Goal: Information Seeking & Learning: Learn about a topic

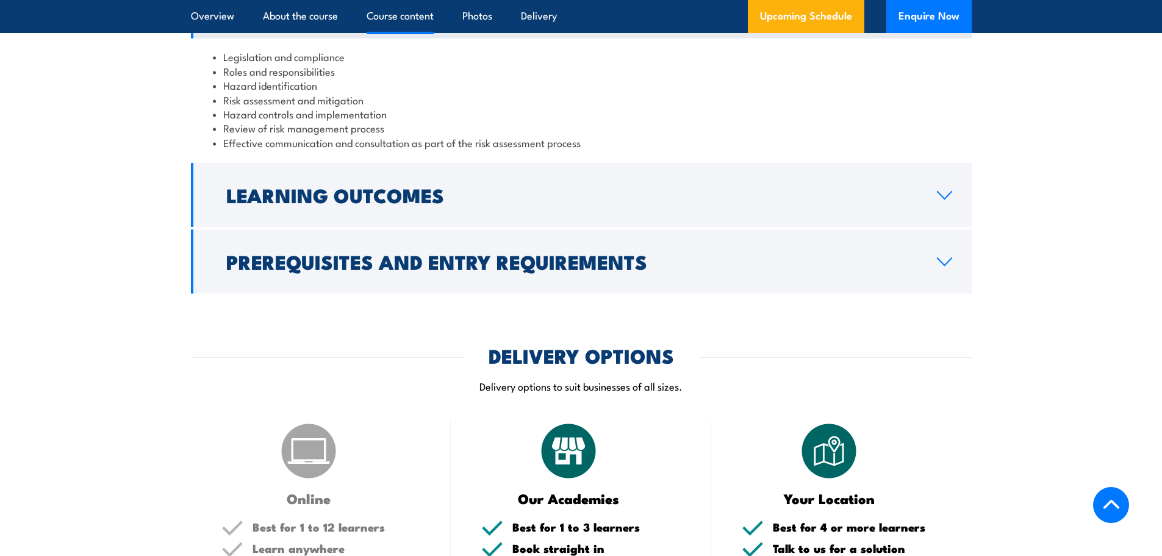
scroll to position [1220, 0]
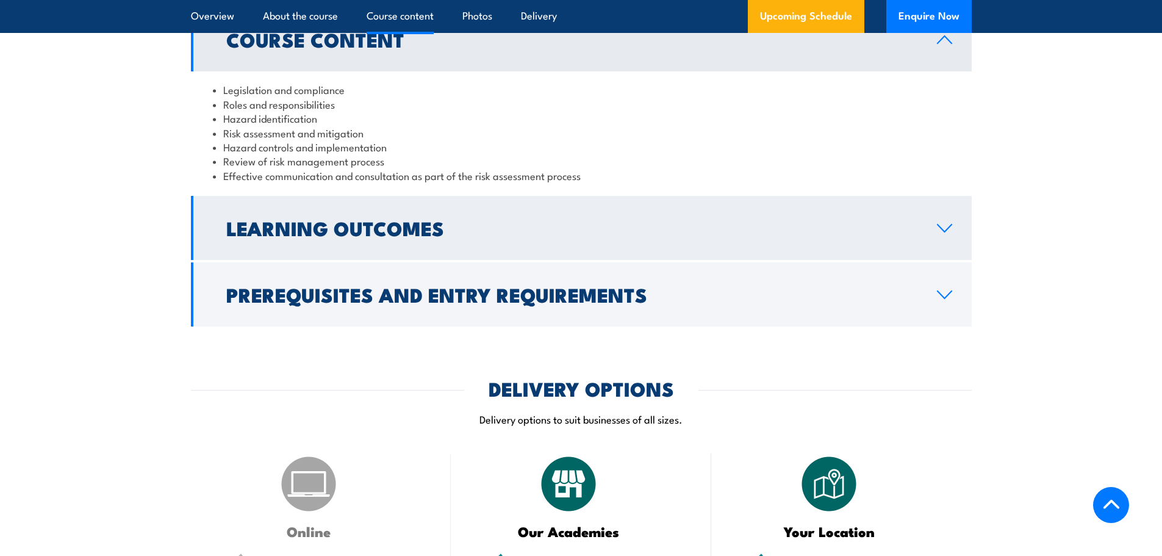
click at [946, 233] on icon at bounding box center [944, 228] width 16 height 10
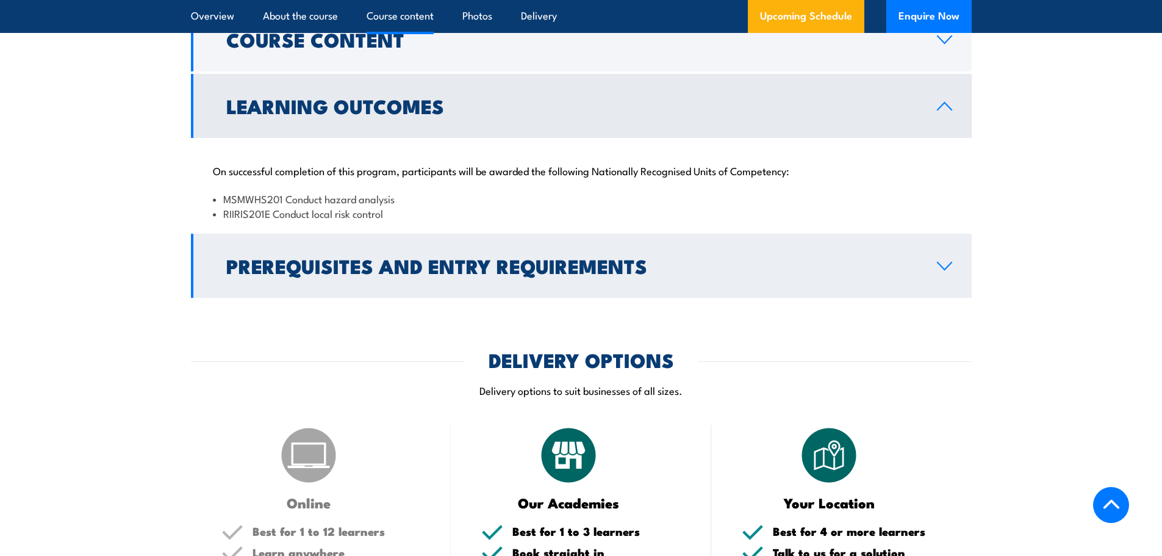
click at [956, 292] on link "Prerequisites and Entry Requirements" at bounding box center [581, 266] width 781 height 64
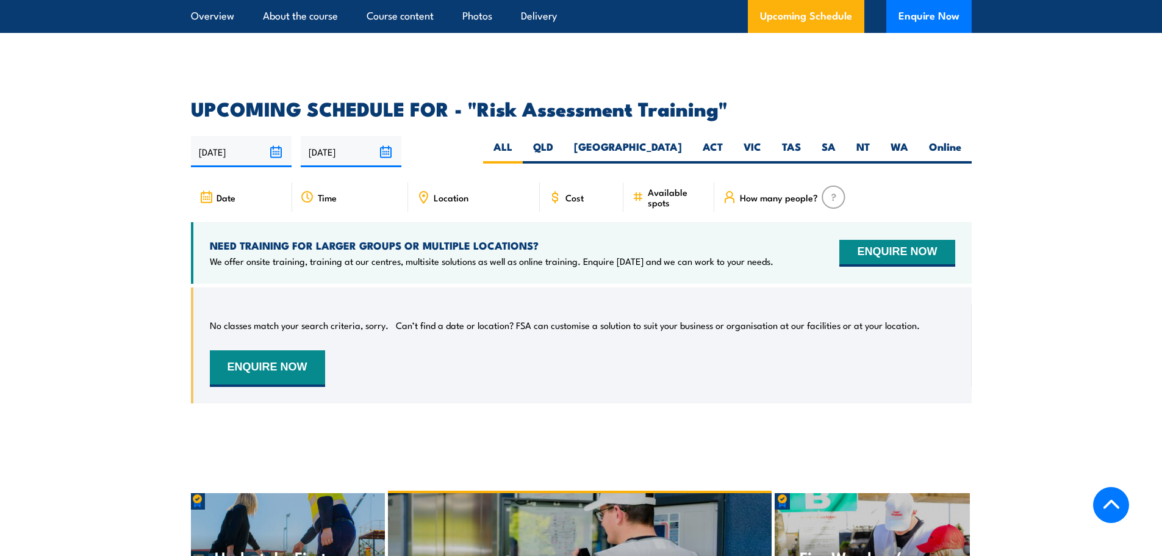
scroll to position [2013, 0]
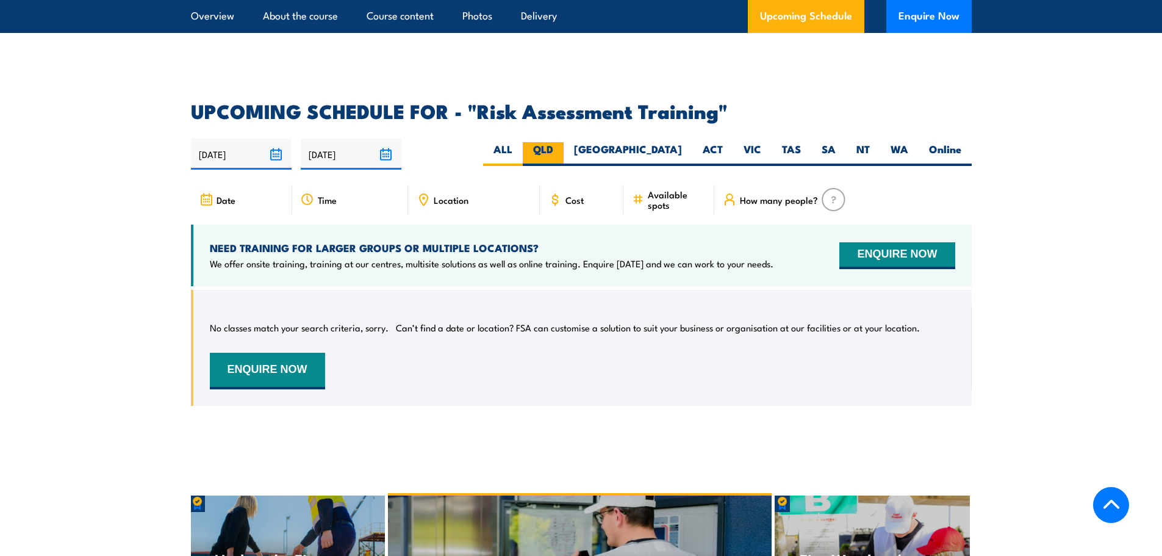
click at [564, 148] on label "QLD" at bounding box center [543, 154] width 41 height 24
click at [561, 148] on input "QLD" at bounding box center [557, 146] width 8 height 8
radio input "true"
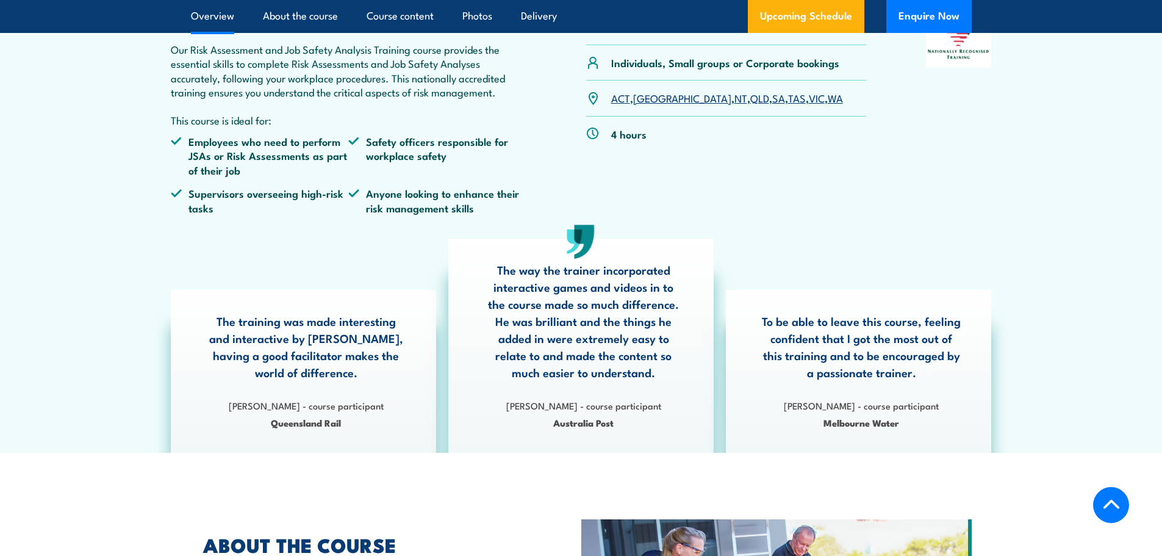
scroll to position [427, 0]
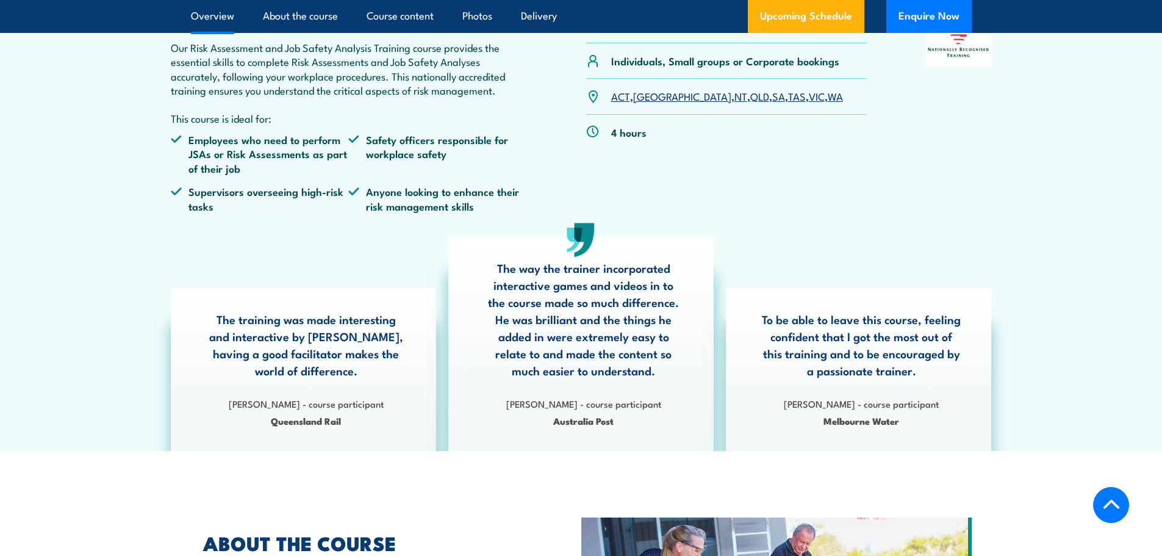
click at [809, 99] on link "VIC" at bounding box center [817, 95] width 16 height 15
click at [809, 93] on link "VIC" at bounding box center [817, 95] width 16 height 15
click at [809, 97] on link "VIC" at bounding box center [817, 95] width 16 height 15
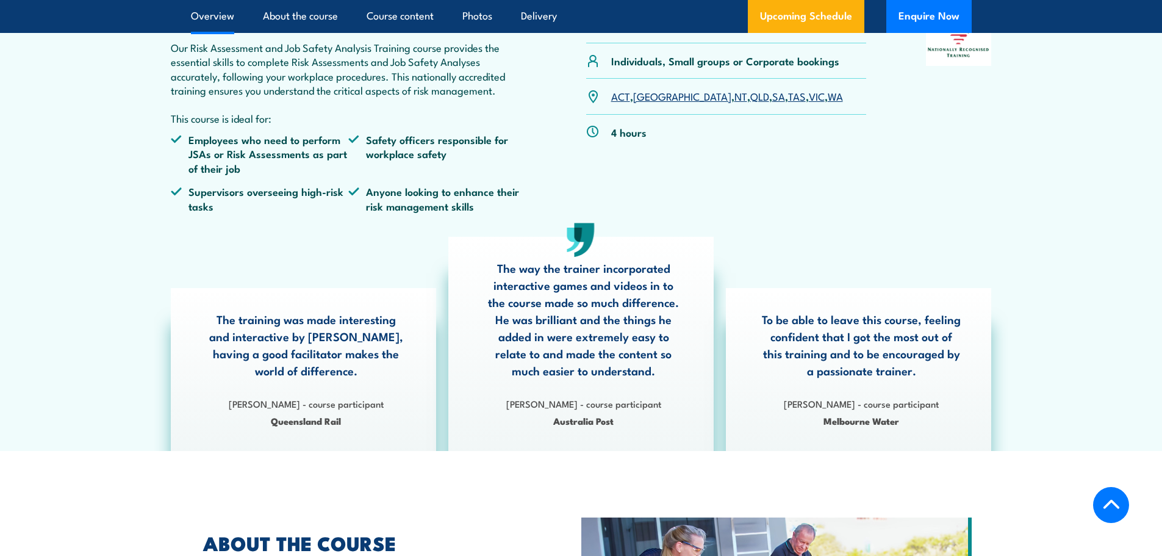
click at [788, 97] on link "TAS" at bounding box center [797, 95] width 18 height 15
click at [750, 102] on link "QLD" at bounding box center [759, 95] width 19 height 15
click at [640, 98] on link "[GEOGRAPHIC_DATA]" at bounding box center [682, 95] width 98 height 15
click at [620, 96] on link "ACT" at bounding box center [620, 95] width 19 height 15
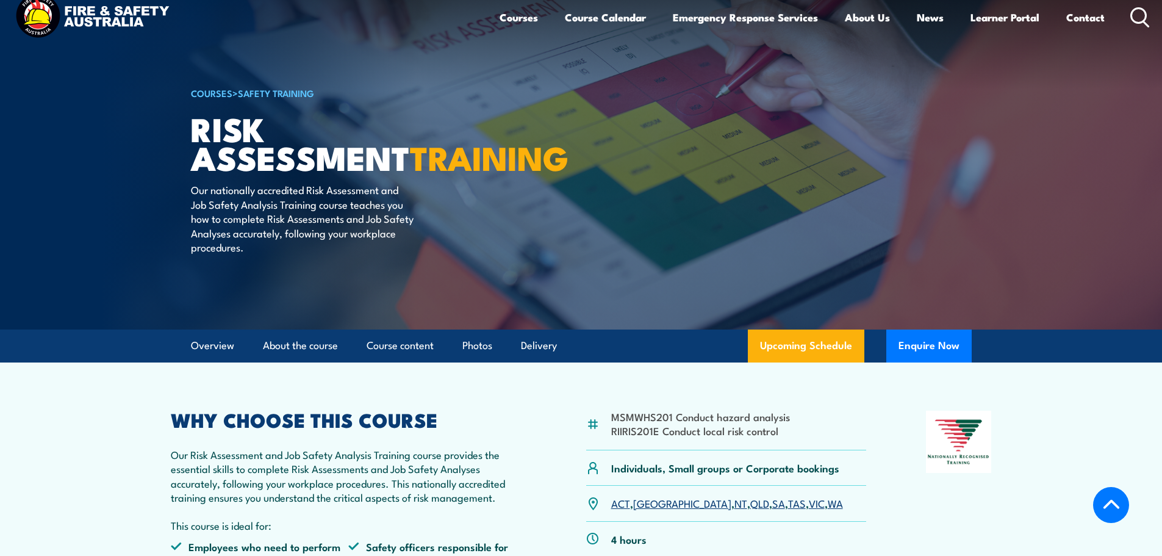
scroll to position [0, 0]
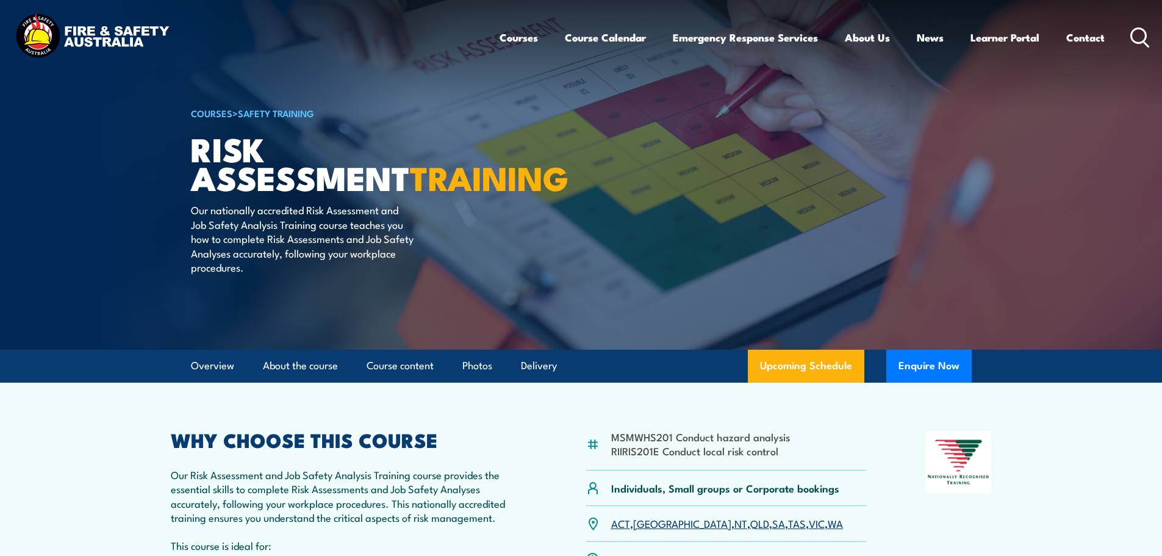
click at [552, 457] on div "MSMWHS201 Conduct hazard analysis RIIRIS201E Conduct local risk control Individ…" at bounding box center [581, 540] width 821 height 218
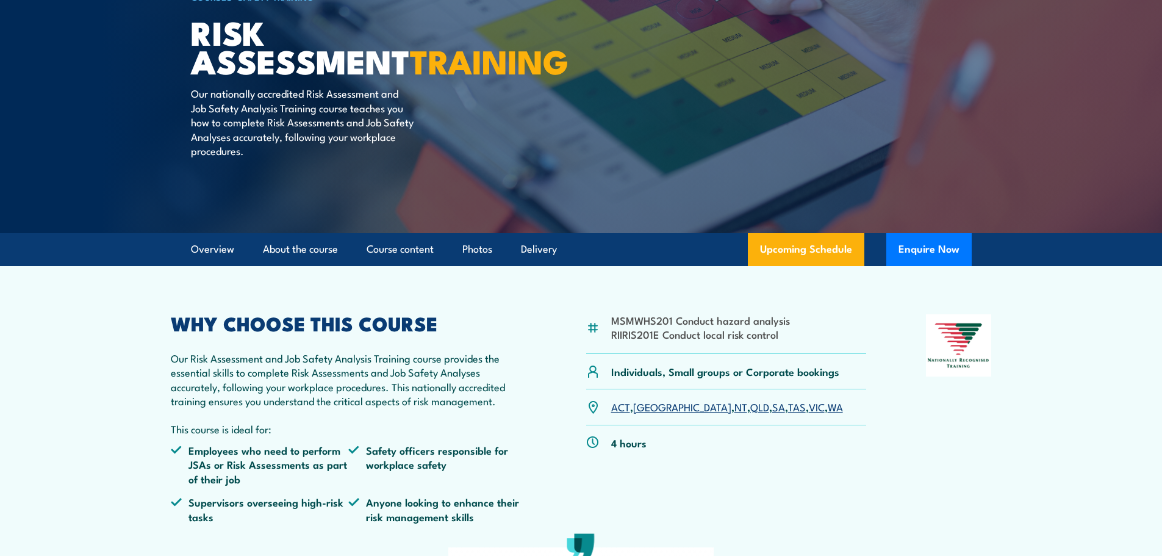
scroll to position [122, 0]
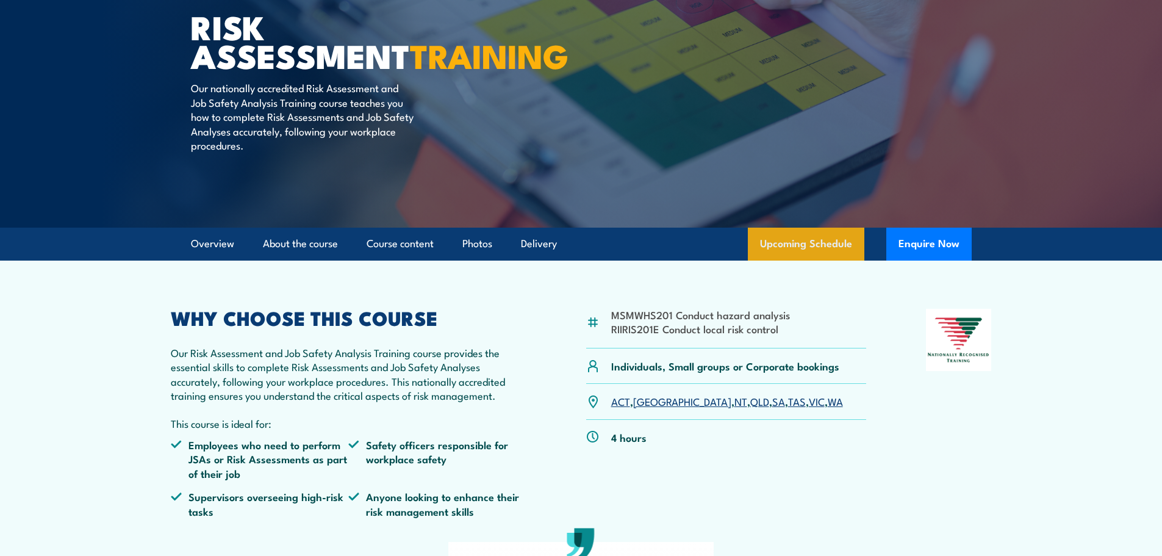
click at [787, 238] on link "Upcoming Schedule" at bounding box center [806, 243] width 116 height 33
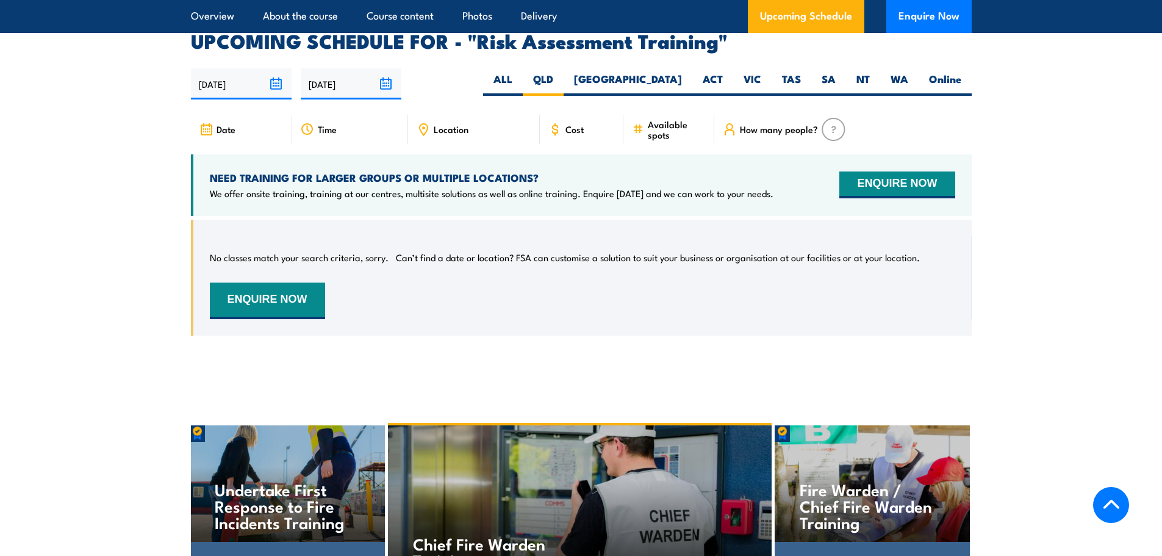
scroll to position [2022, 0]
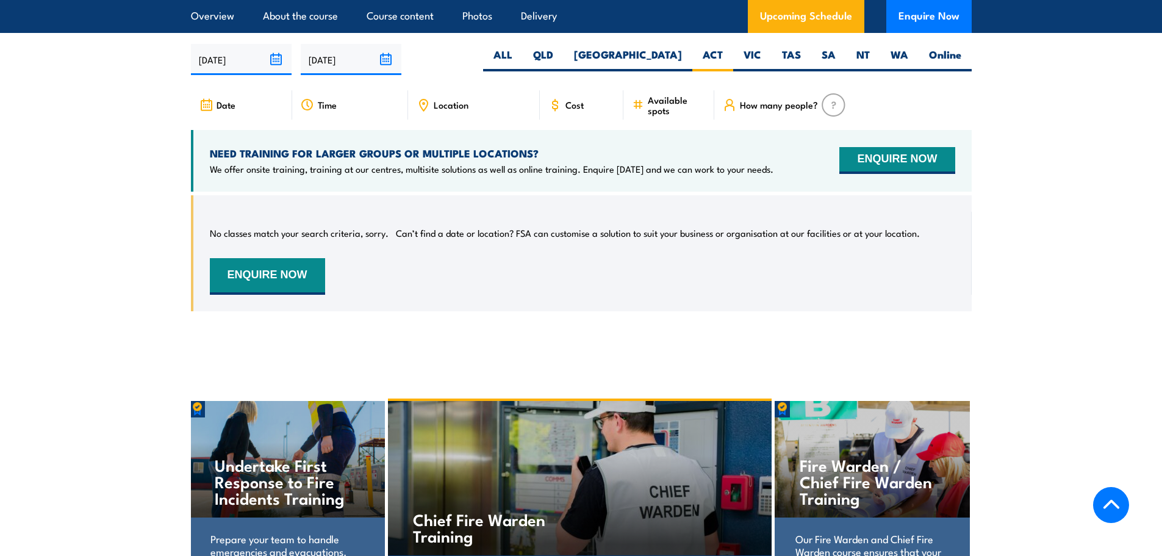
scroll to position [2083, 0]
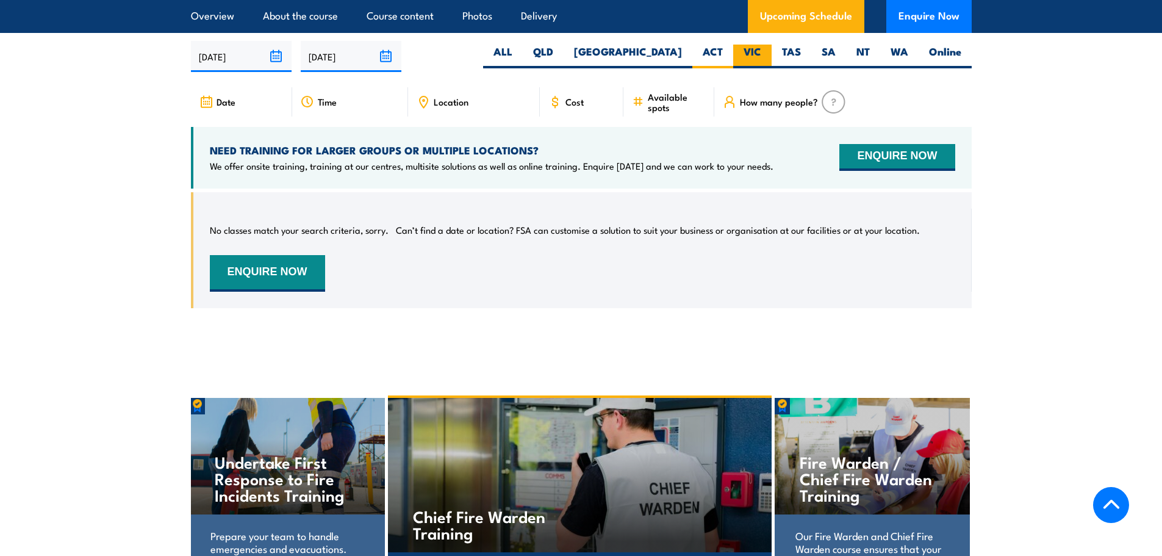
click at [744, 52] on label "VIC" at bounding box center [752, 57] width 38 height 24
click at [761, 52] on input "VIC" at bounding box center [765, 49] width 8 height 8
radio input "true"
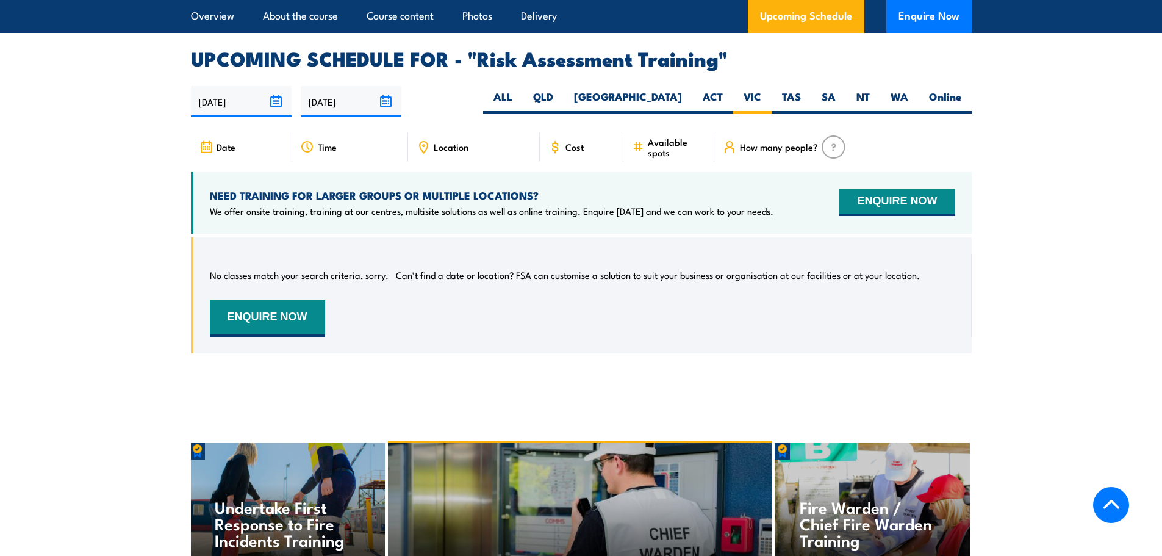
scroll to position [2083, 0]
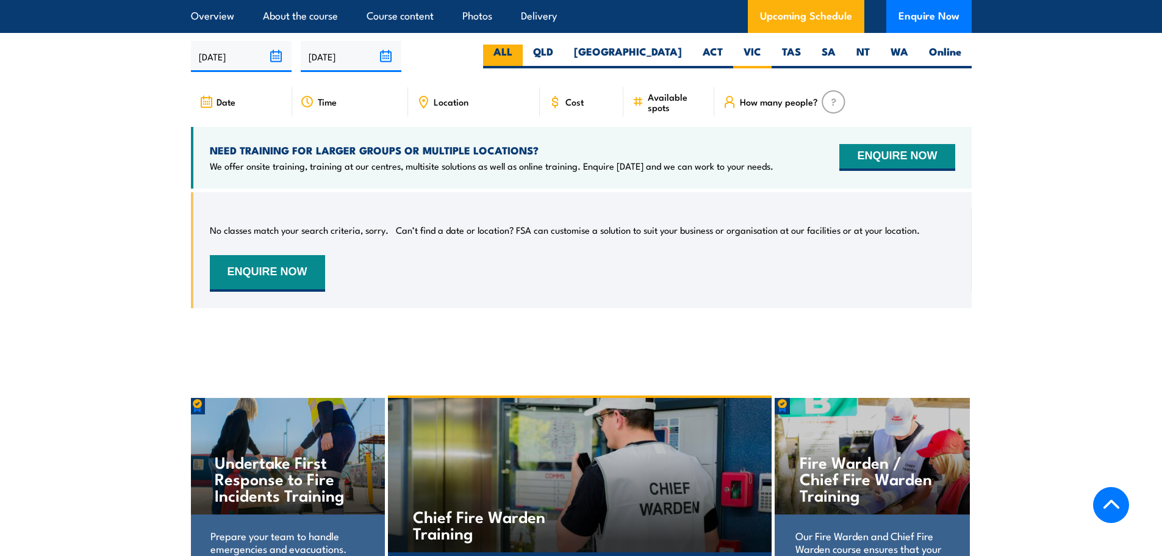
click at [523, 45] on label "ALL" at bounding box center [503, 57] width 40 height 24
click at [520, 45] on input "ALL" at bounding box center [516, 49] width 8 height 8
radio input "true"
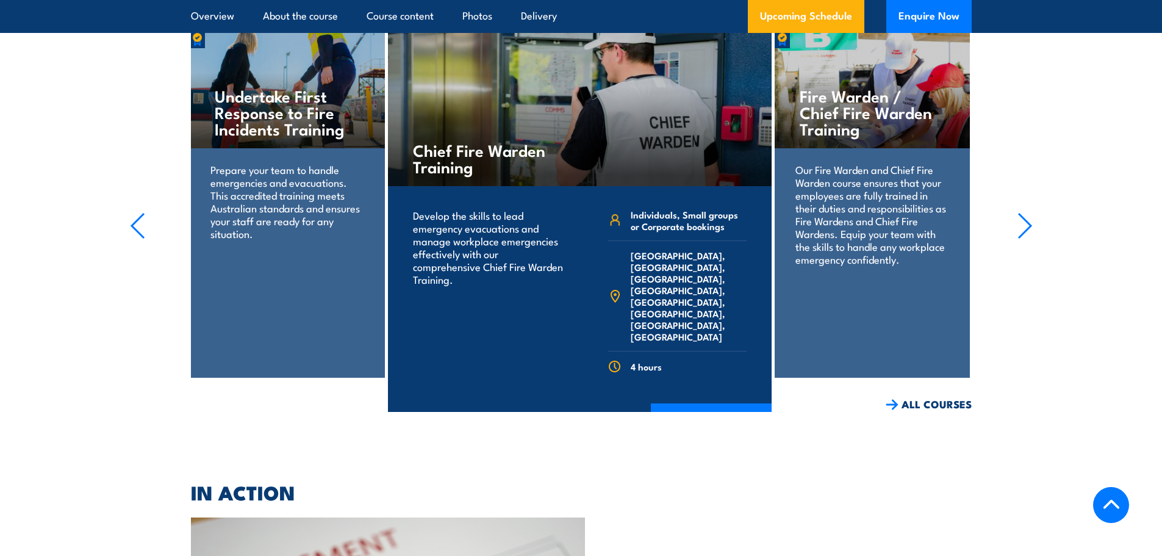
scroll to position [2388, 0]
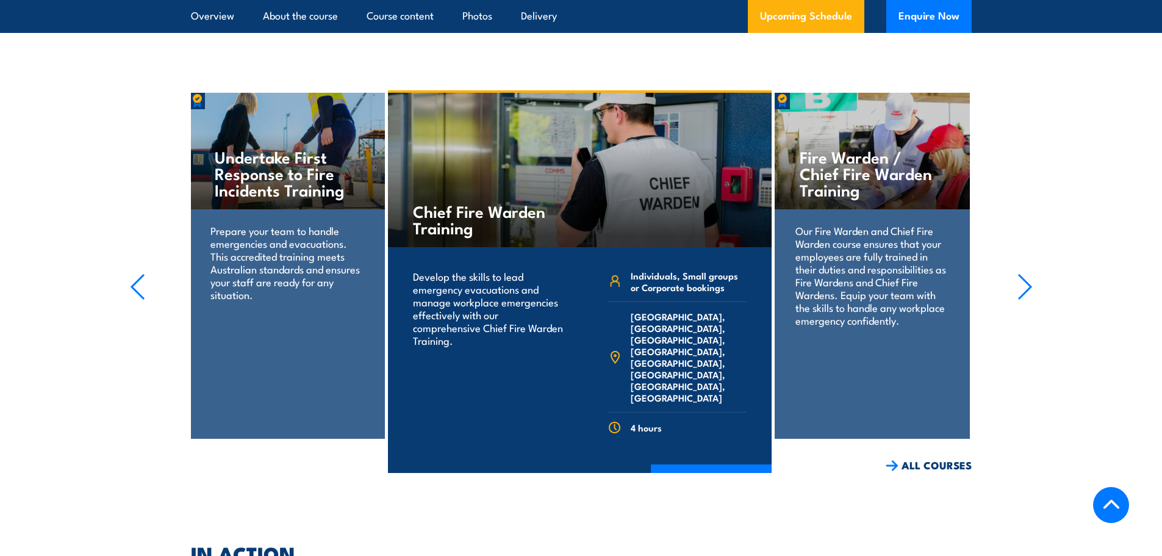
click at [1028, 279] on icon "button" at bounding box center [1024, 286] width 12 height 24
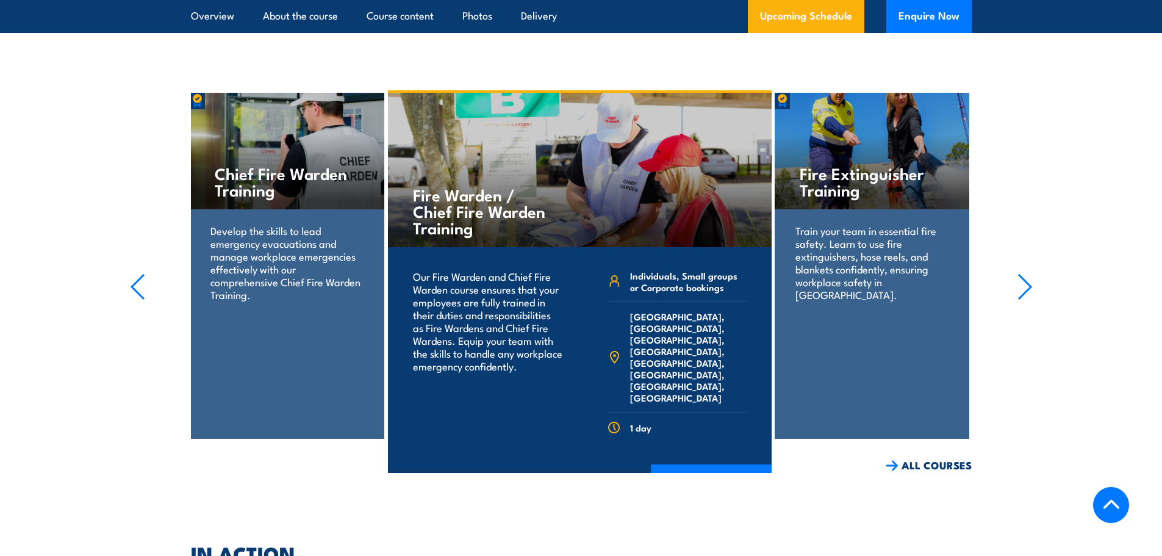
click at [1028, 279] on icon "button" at bounding box center [1024, 286] width 12 height 24
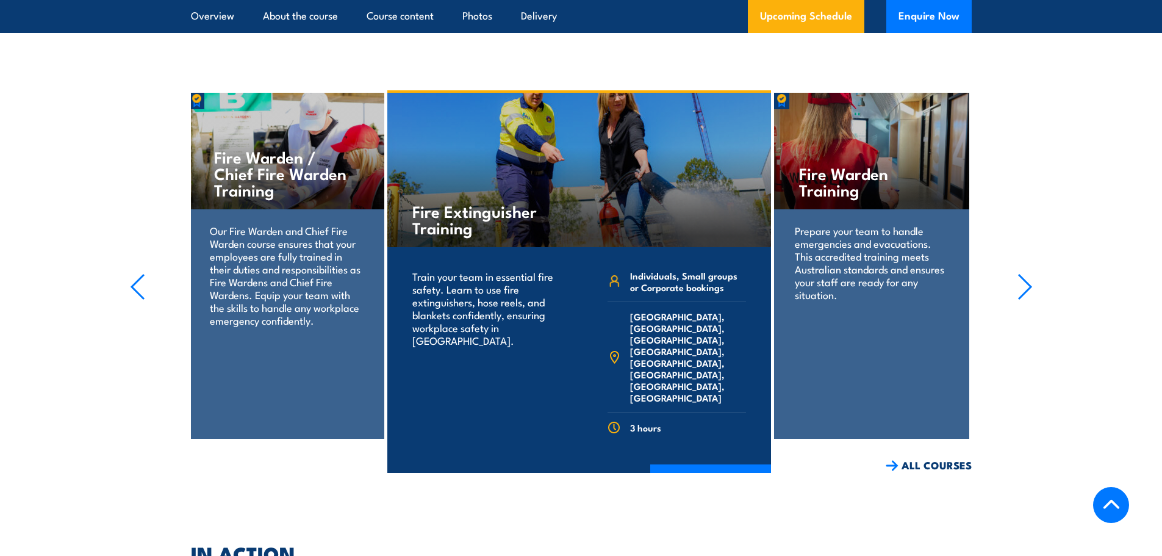
click at [1028, 279] on icon "button" at bounding box center [1024, 286] width 12 height 24
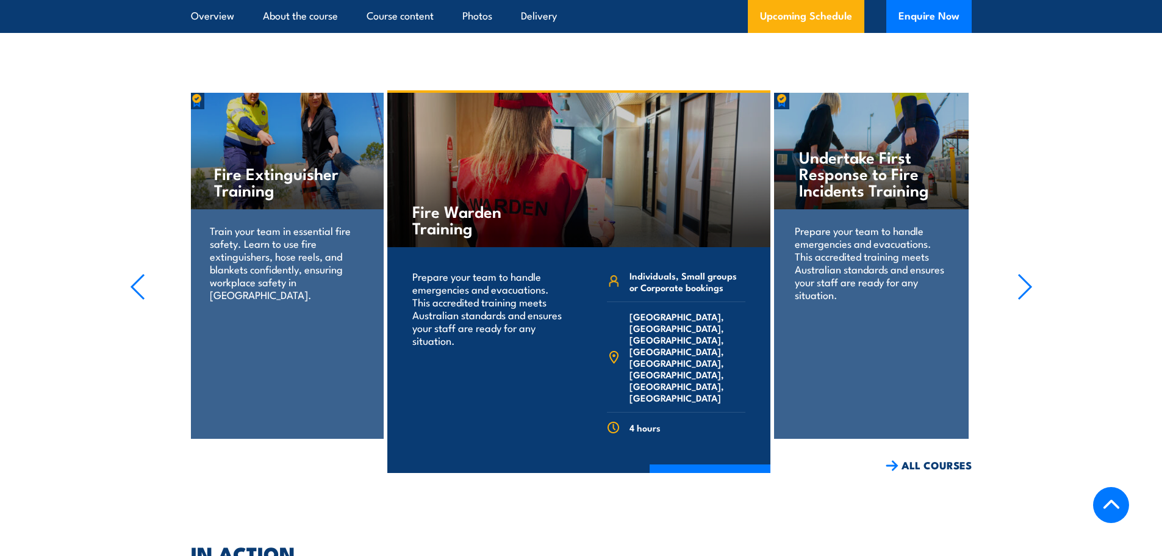
click at [1028, 279] on icon "button" at bounding box center [1024, 286] width 12 height 24
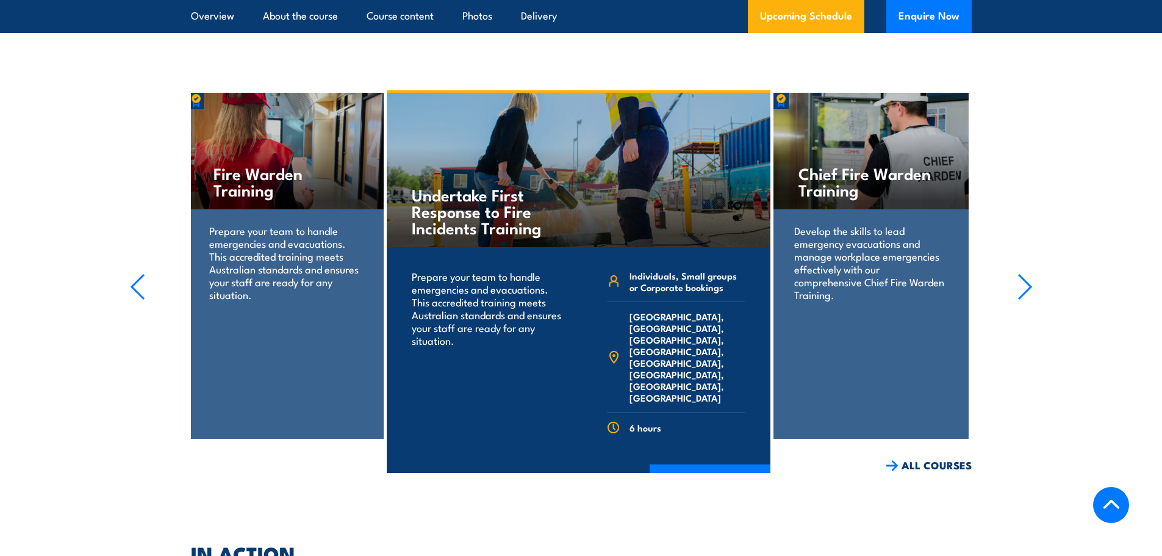
click at [1028, 279] on icon "button" at bounding box center [1024, 286] width 12 height 24
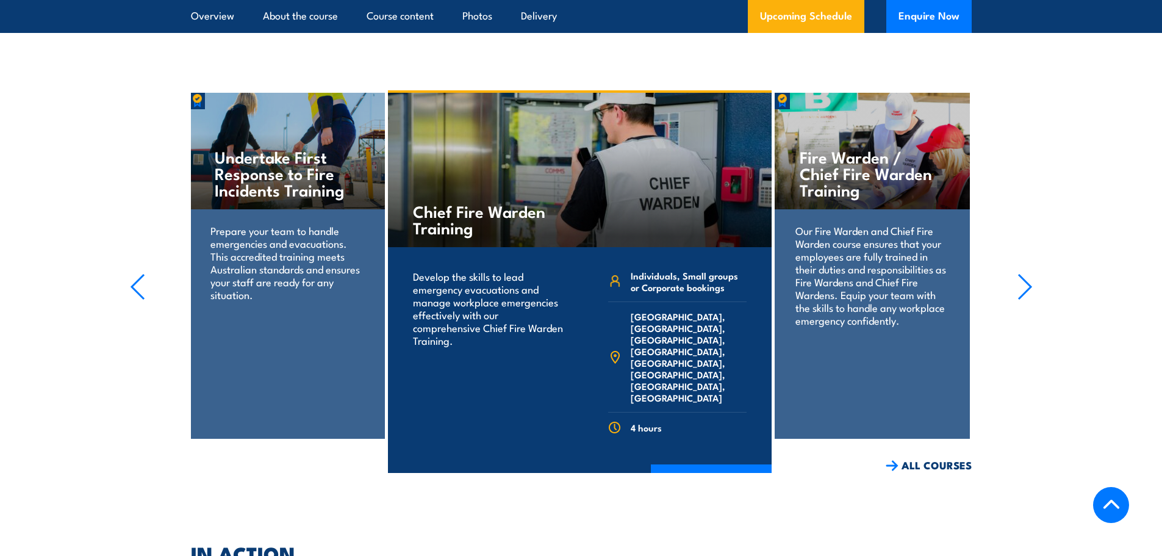
click at [1028, 279] on icon "button" at bounding box center [1024, 286] width 12 height 24
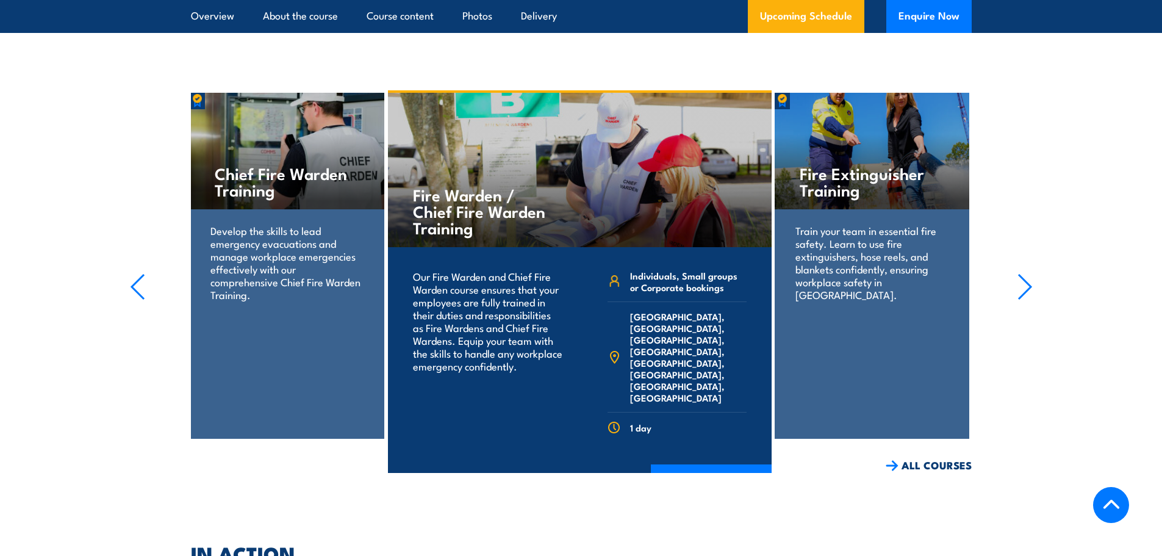
click at [1028, 279] on icon "button" at bounding box center [1024, 286] width 12 height 24
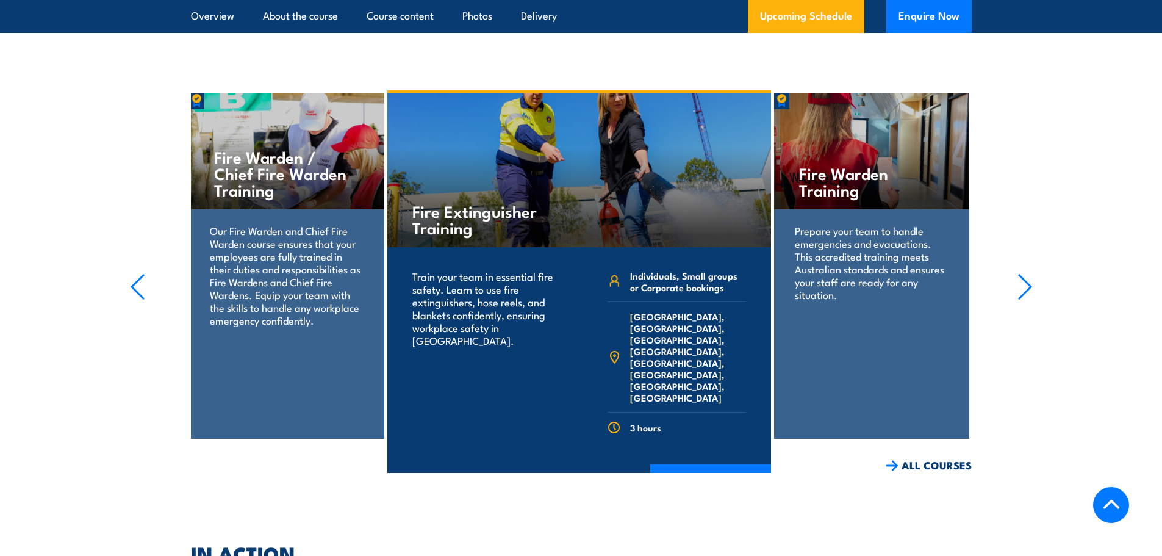
click at [1073, 355] on section "Fire Extinguisher Training Train your team in essential fire safety. Learn to u…" at bounding box center [581, 281] width 1162 height 382
click at [191, 9] on link "Overview" at bounding box center [212, 16] width 43 height 32
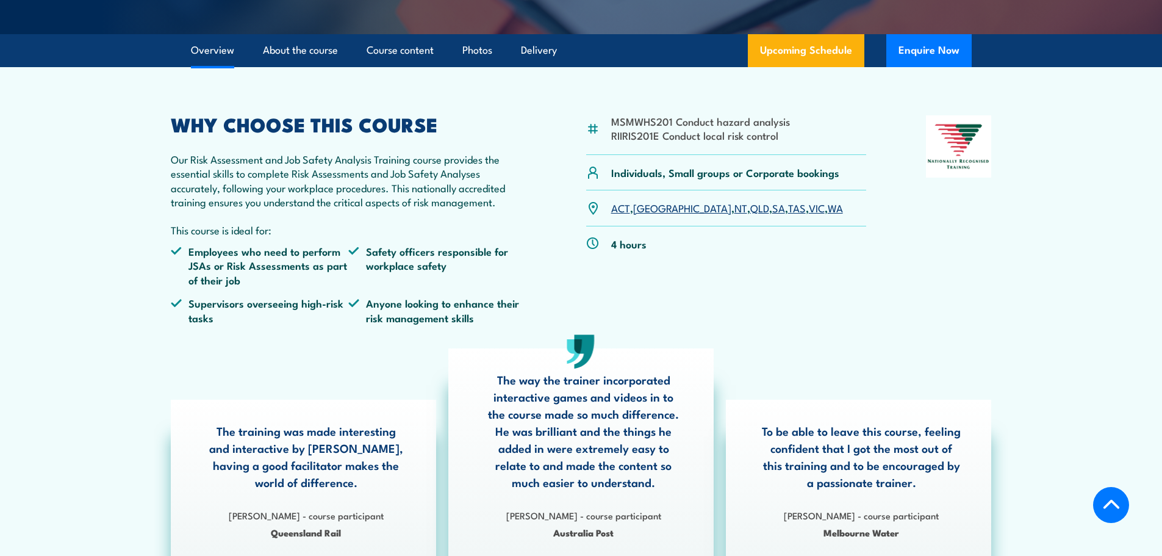
scroll to position [307, 0]
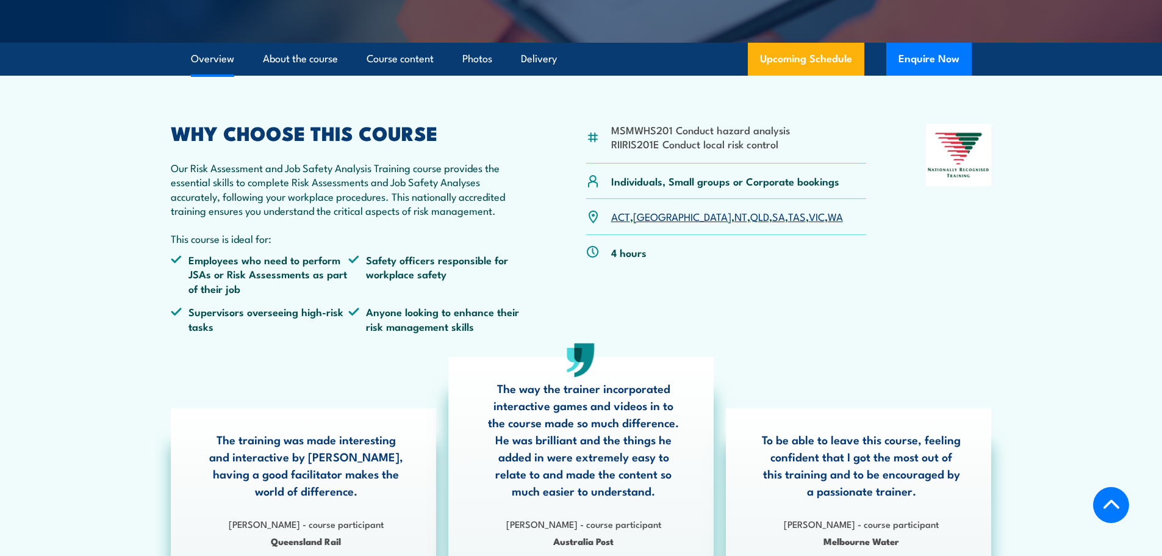
click at [210, 64] on link "Overview" at bounding box center [212, 59] width 43 height 32
click at [284, 61] on link "About the course" at bounding box center [300, 59] width 75 height 32
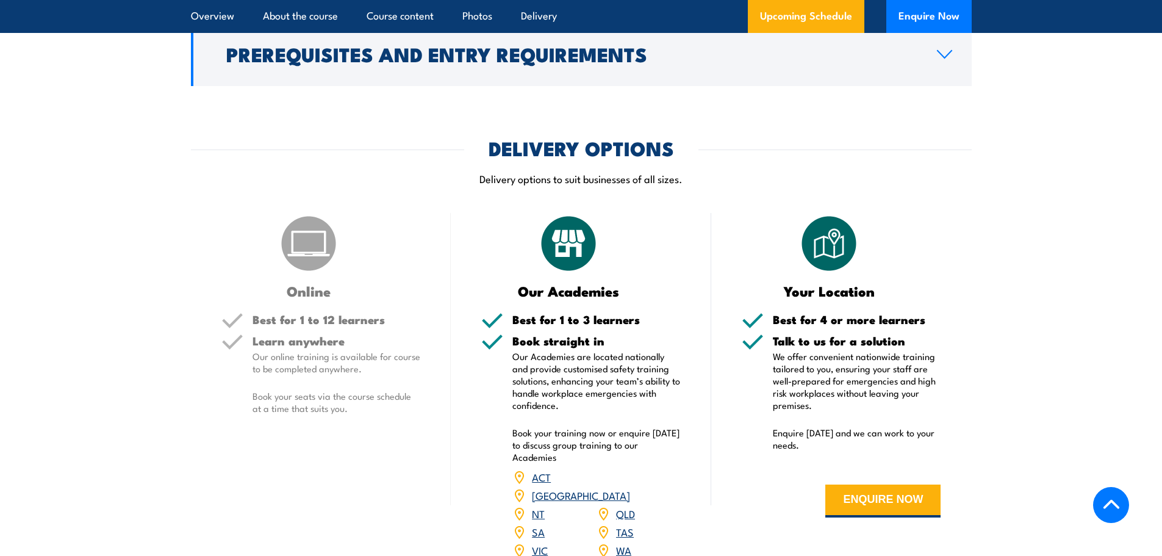
scroll to position [1464, 0]
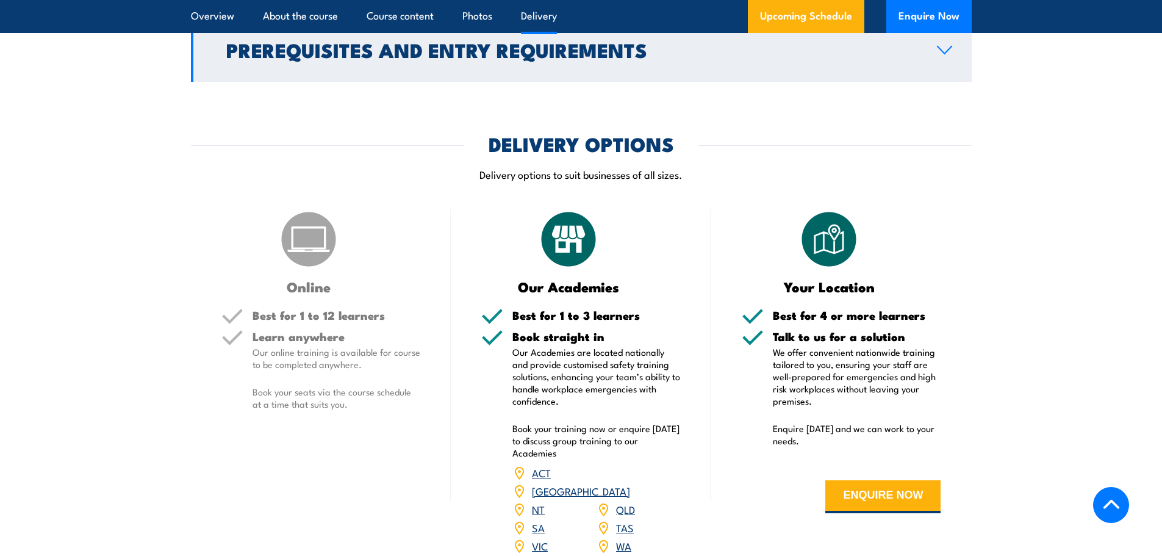
click at [936, 55] on icon at bounding box center [944, 50] width 16 height 10
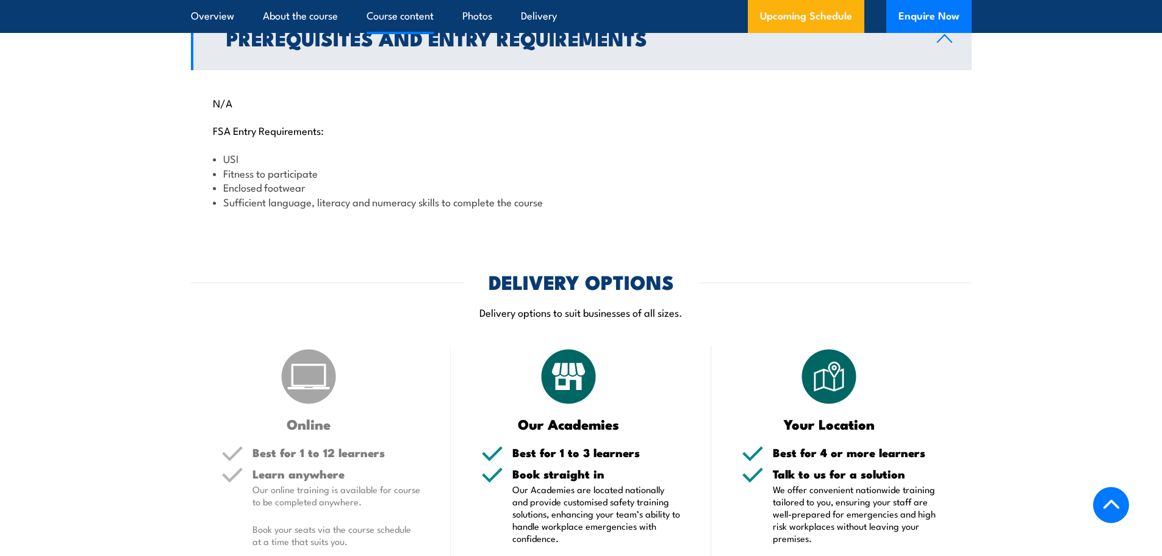
scroll to position [1342, 0]
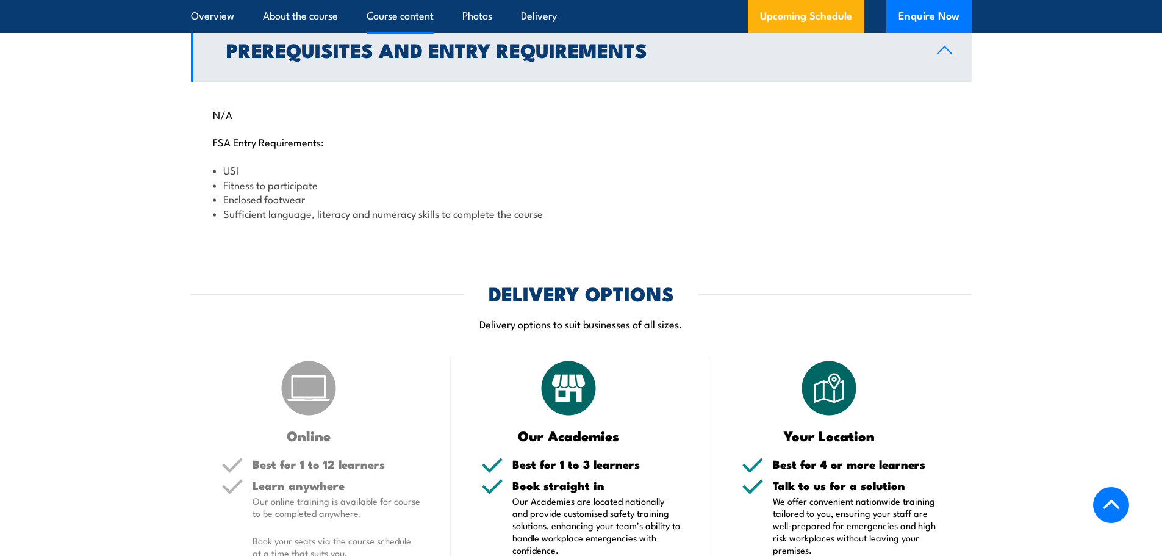
click at [937, 55] on icon at bounding box center [944, 50] width 16 height 10
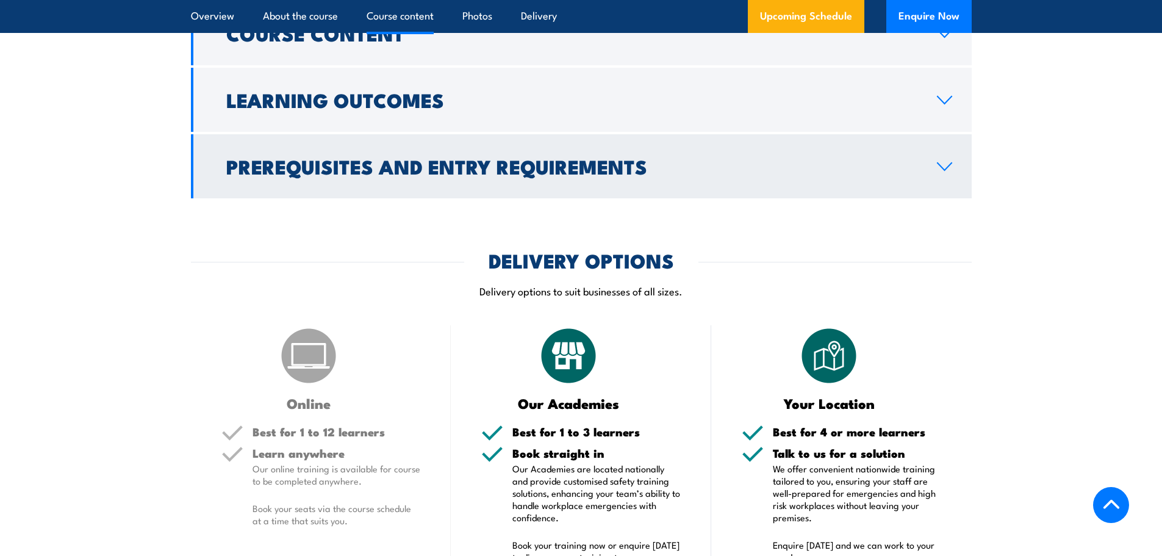
scroll to position [1220, 0]
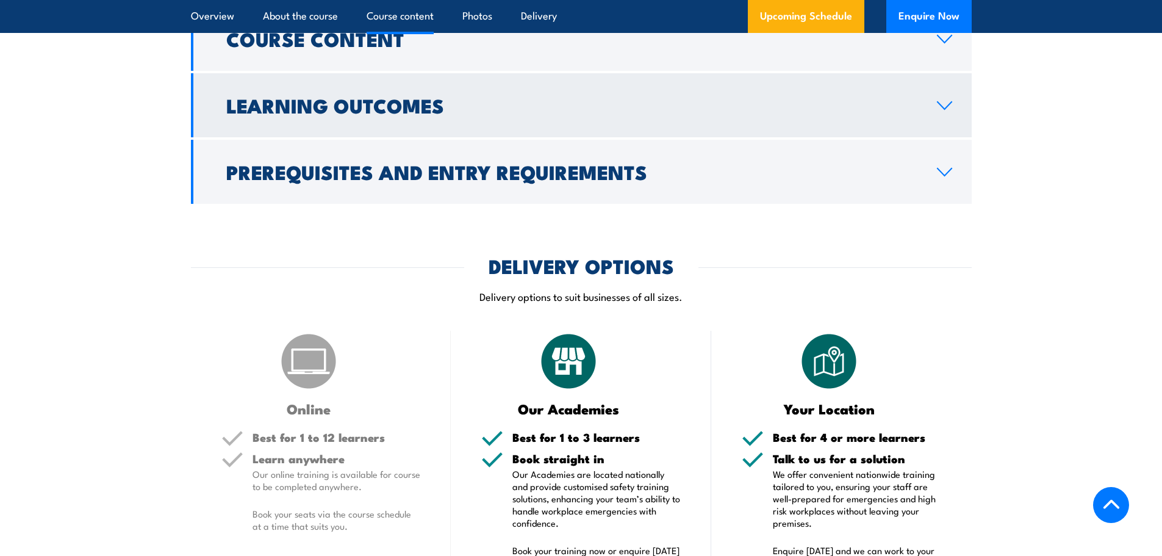
click at [945, 134] on link "Learning Outcomes" at bounding box center [581, 105] width 781 height 64
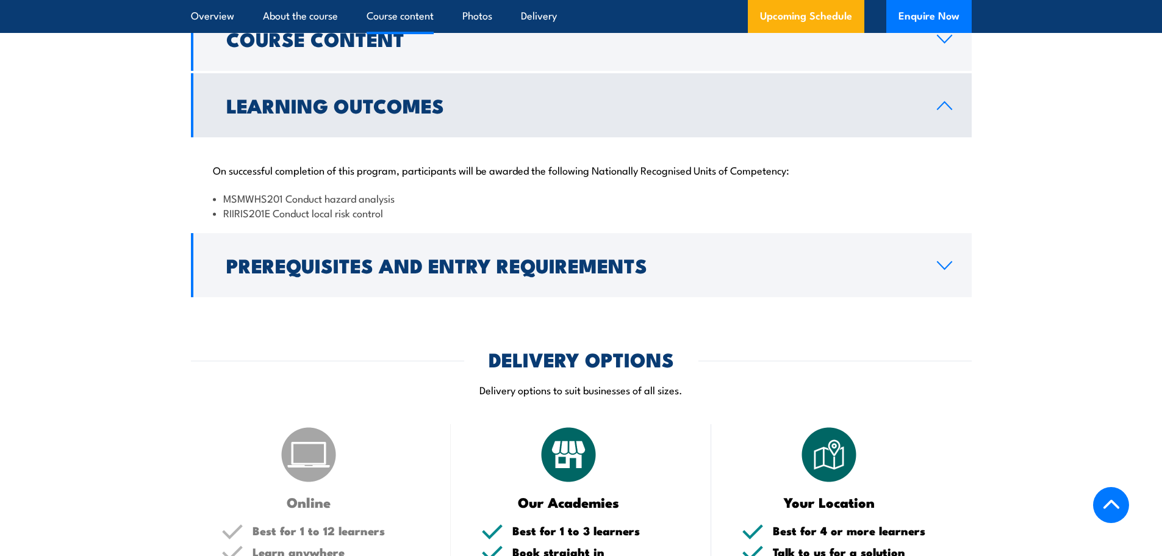
click at [935, 137] on link "Learning Outcomes" at bounding box center [581, 105] width 781 height 64
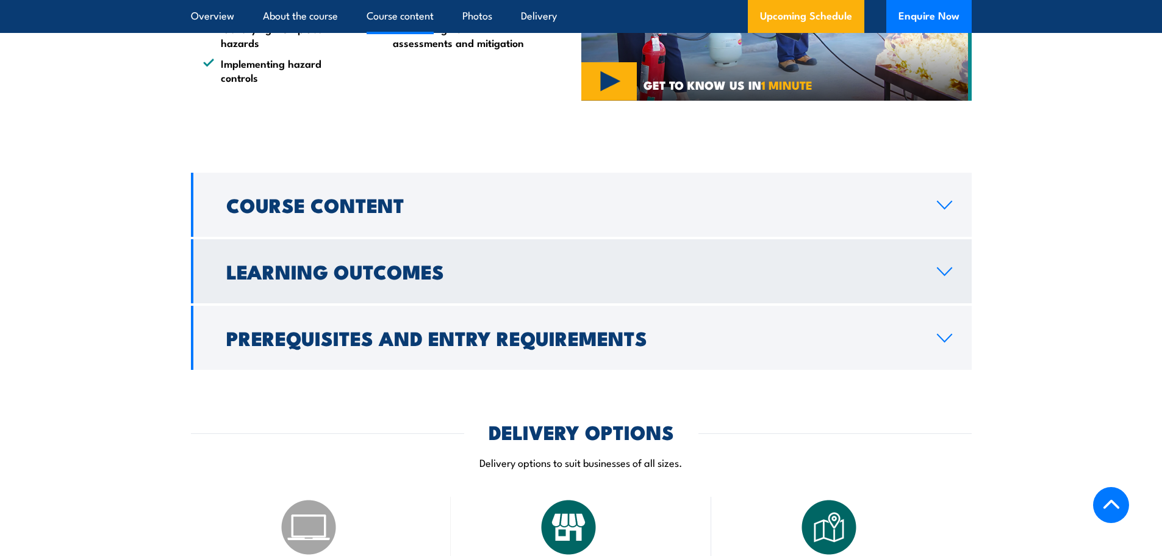
scroll to position [915, 0]
